Goal: Information Seeking & Learning: Find specific fact

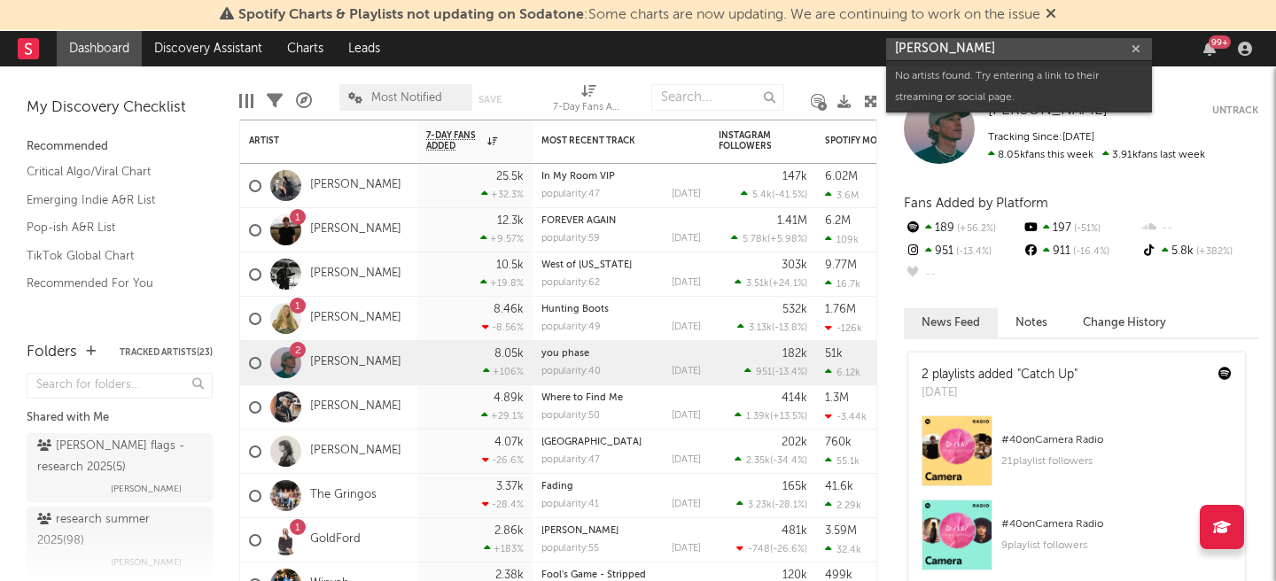
click at [907, 52] on input "[PERSON_NAME]" at bounding box center [1019, 49] width 266 height 22
click at [975, 52] on input "[PERSON_NAME]" at bounding box center [1019, 49] width 266 height 22
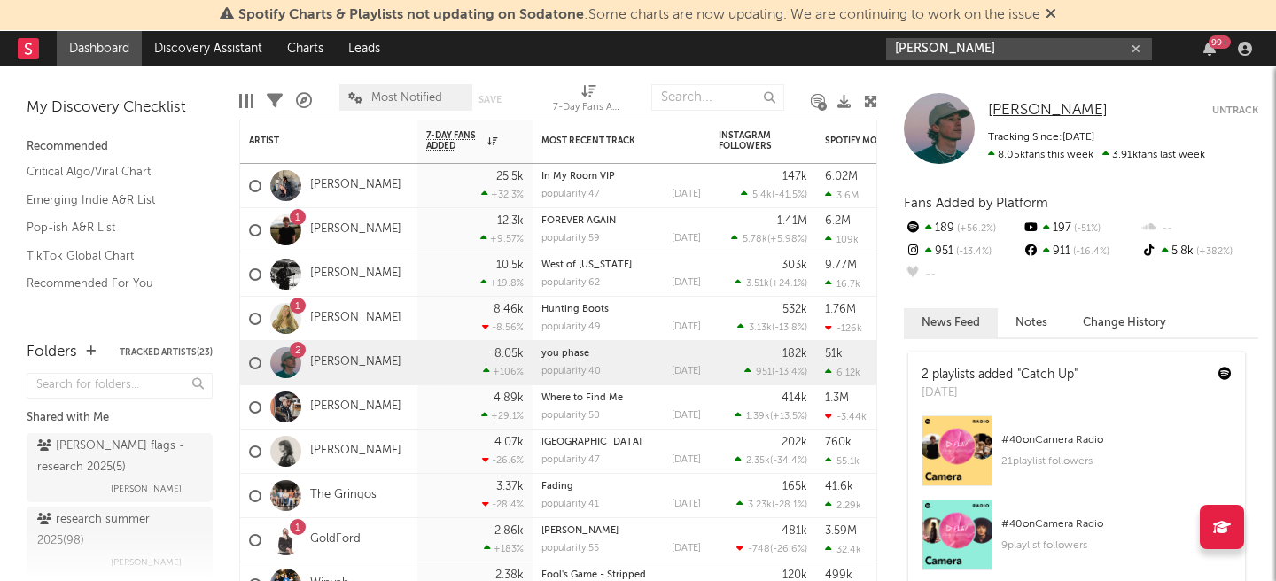
type input "[PERSON_NAME]"
click at [1011, 114] on span "[PERSON_NAME]" at bounding box center [1048, 110] width 120 height 15
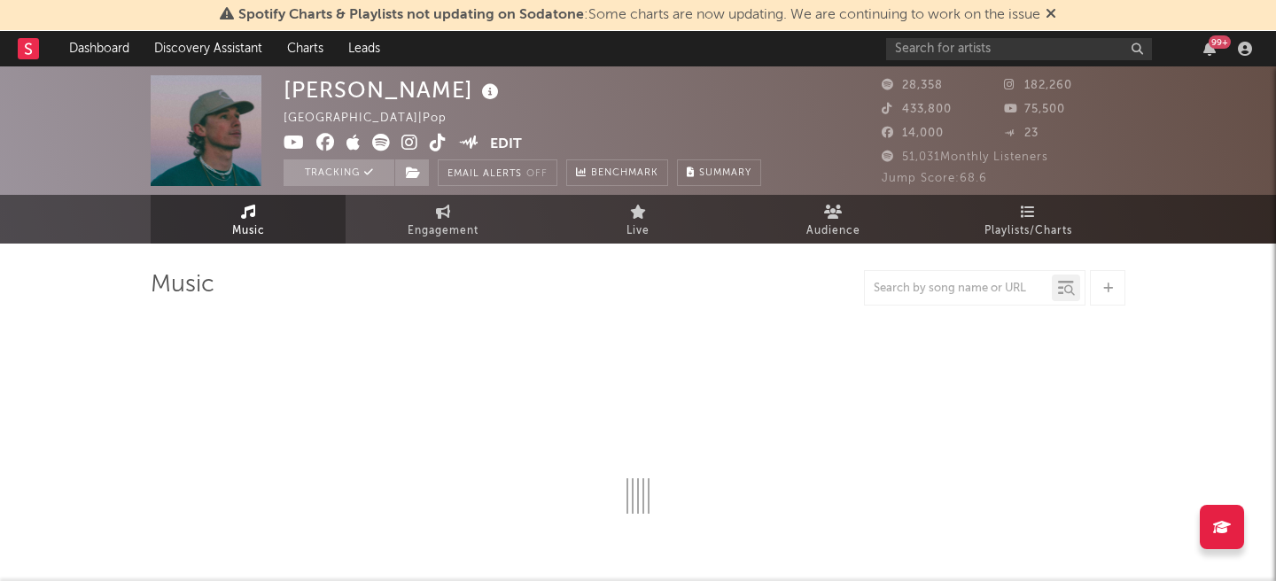
select select "6m"
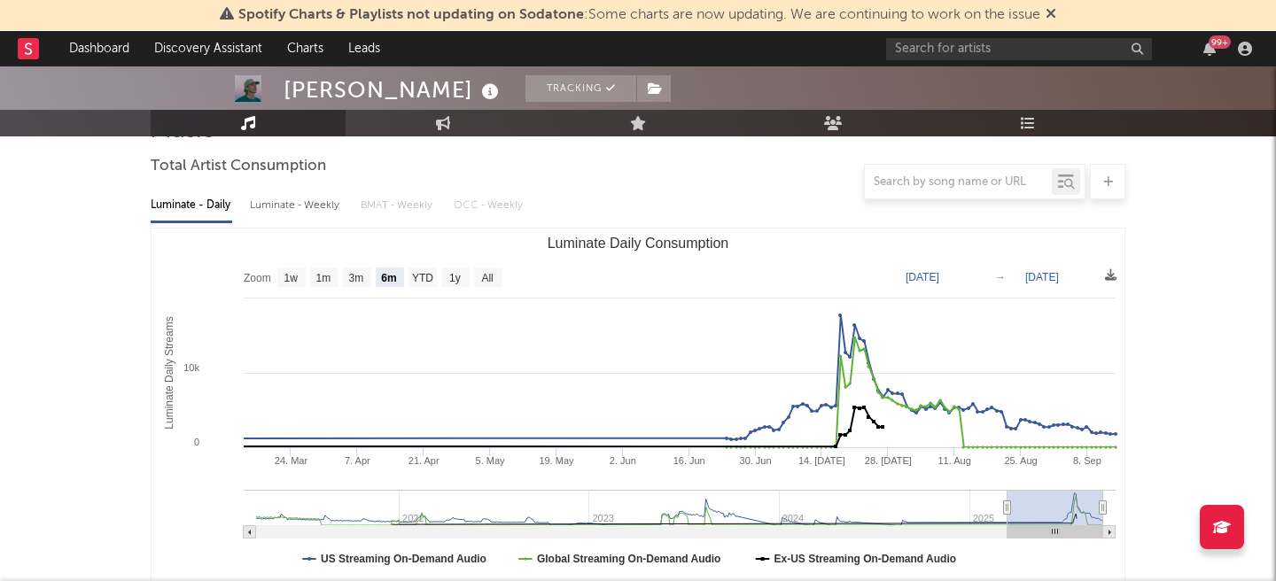
scroll to position [27, 0]
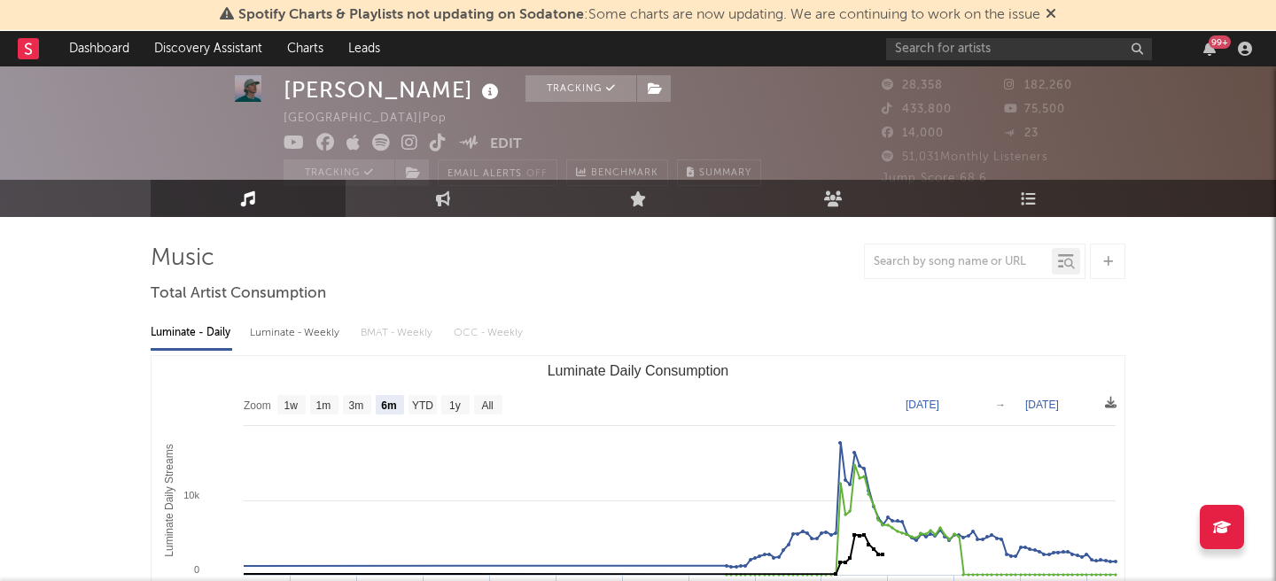
click at [409, 140] on icon at bounding box center [409, 143] width 17 height 18
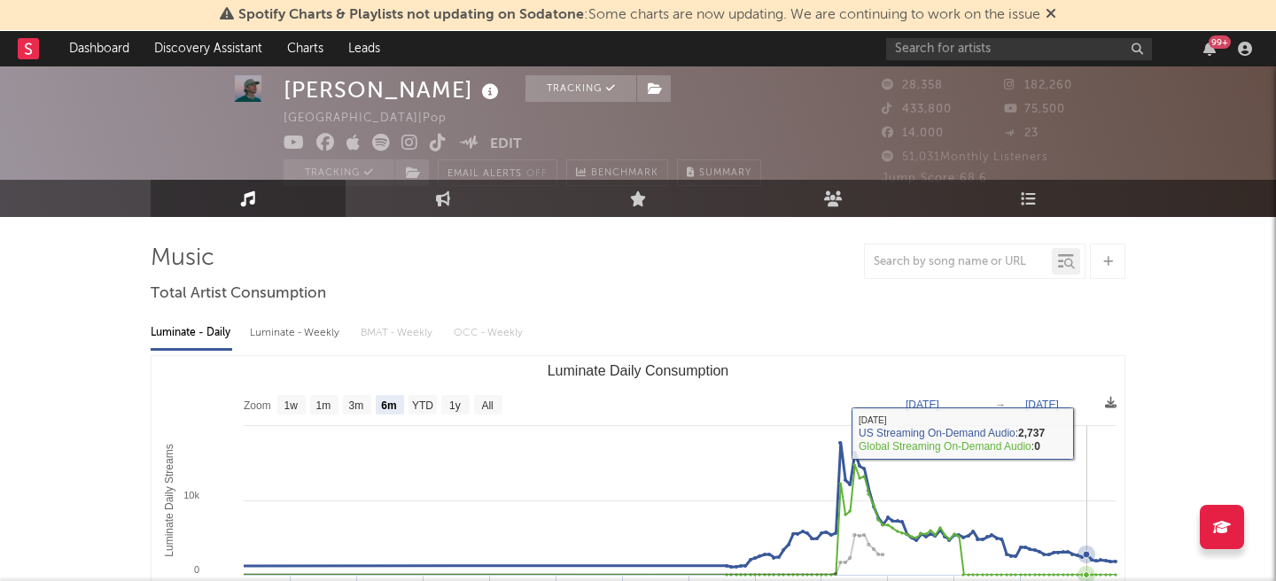
scroll to position [0, 0]
